Goal: Information Seeking & Learning: Learn about a topic

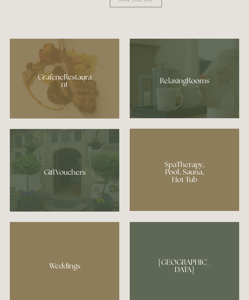
scroll to position [419, 0]
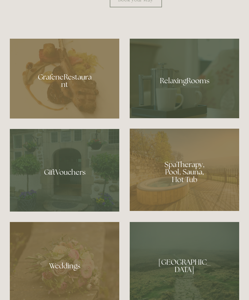
click at [58, 115] on div at bounding box center [64, 79] width 109 height 80
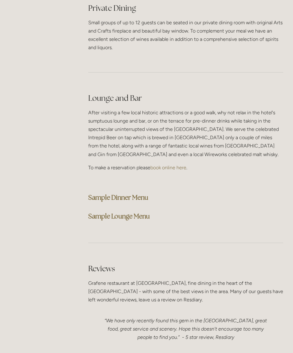
scroll to position [1503, 0]
click at [96, 193] on strong "Sample Dinner Menu" at bounding box center [118, 197] width 60 height 8
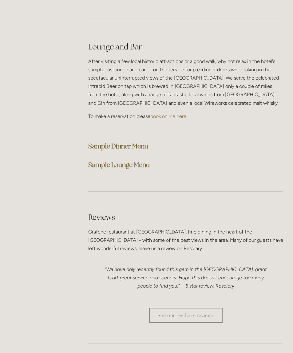
scroll to position [1555, 0]
click at [104, 162] on strong "Sample Lounge Menu" at bounding box center [118, 164] width 61 height 8
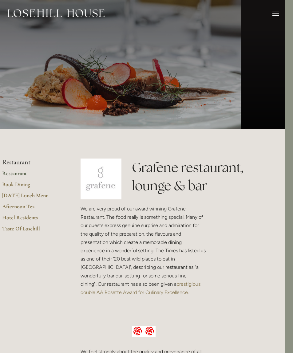
scroll to position [0, 8]
click at [22, 198] on link "[DATE] Lunch Menu" at bounding box center [31, 197] width 59 height 11
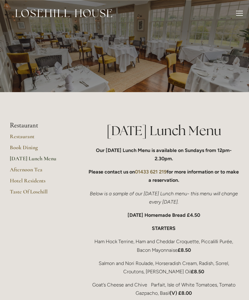
click at [16, 179] on link "Hotel Residents" at bounding box center [39, 182] width 59 height 11
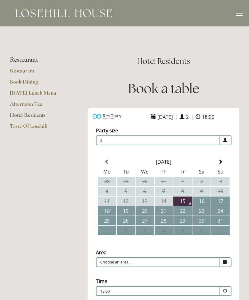
click at [16, 80] on link "Book Dining" at bounding box center [39, 83] width 59 height 11
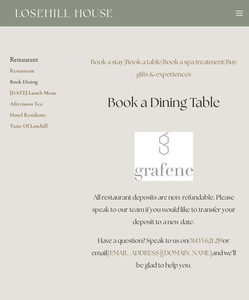
click at [15, 72] on link "Restaurant" at bounding box center [39, 72] width 59 height 11
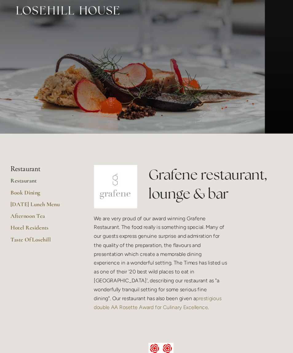
scroll to position [6, 0]
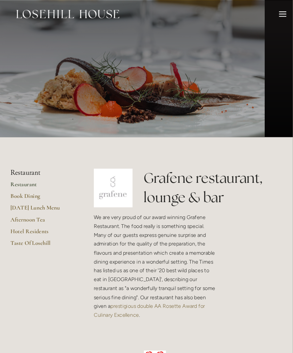
scroll to position [33, 12]
